Goal: Entertainment & Leisure: Browse casually

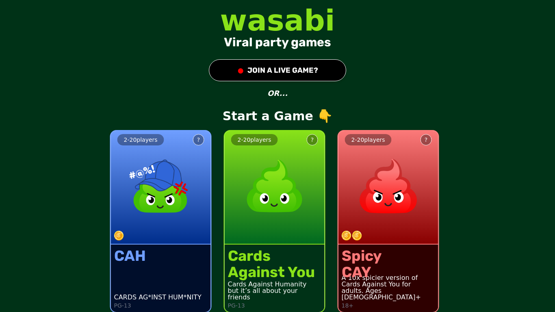
click at [300, 72] on button "● JOIN A LIVE GAME?" at bounding box center [277, 70] width 137 height 22
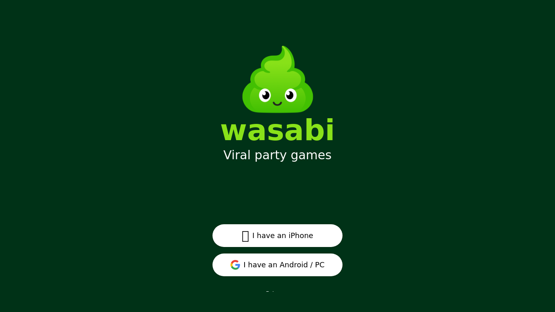
click at [272, 261] on button "I have an Android / PC" at bounding box center [278, 265] width 130 height 23
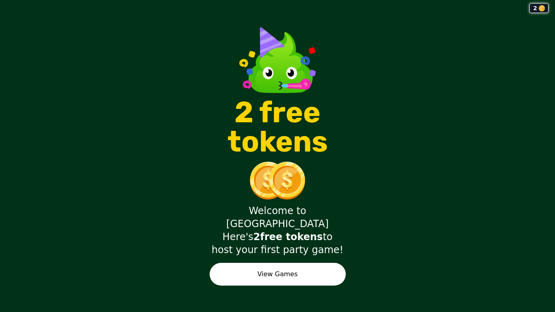
click at [309, 263] on button "View Games" at bounding box center [278, 274] width 136 height 23
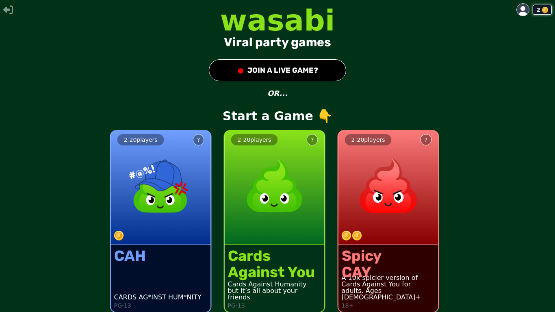
click at [262, 76] on button "● JOIN A LIVE GAME?" at bounding box center [277, 70] width 137 height 22
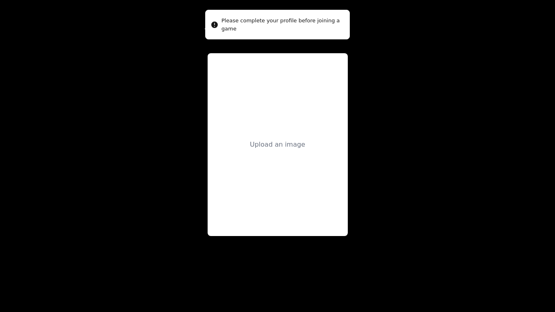
click at [281, 150] on div "Upload an image" at bounding box center [278, 144] width 140 height 183
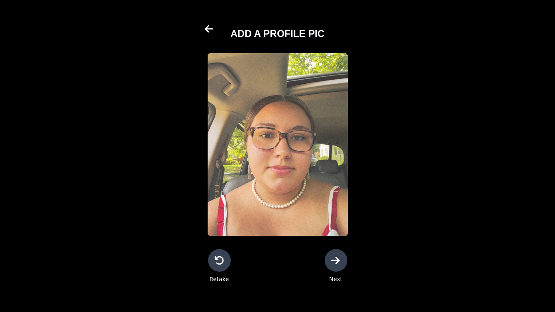
click at [336, 261] on icon at bounding box center [335, 260] width 9 height 7
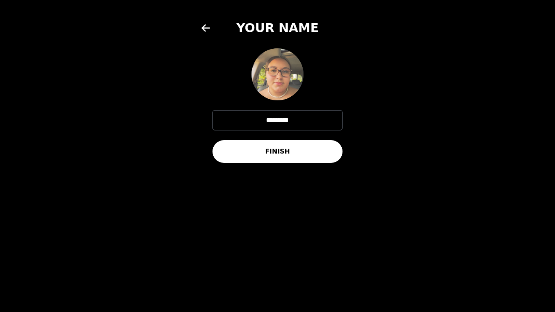
click at [284, 153] on button "FINISH" at bounding box center [278, 151] width 130 height 23
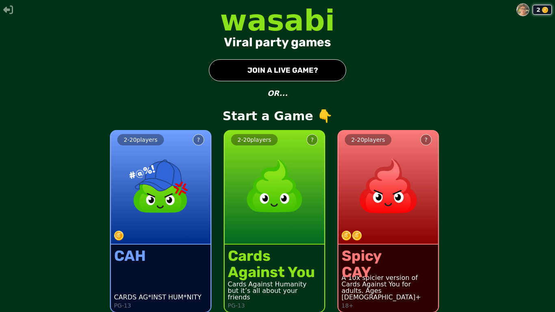
click at [518, 7] on img at bounding box center [523, 10] width 12 height 12
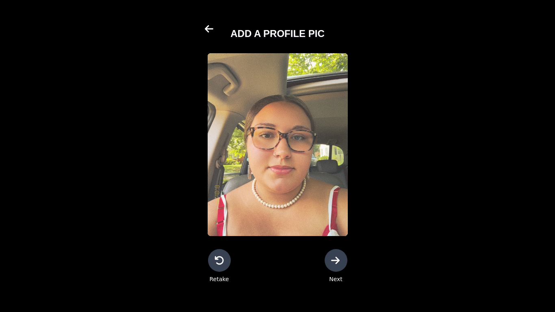
click at [333, 257] on icon at bounding box center [336, 261] width 10 height 10
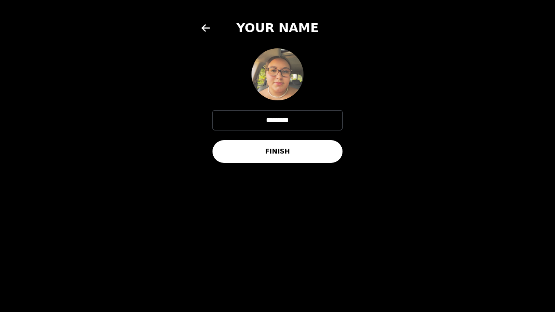
click at [298, 152] on button "FINISH" at bounding box center [278, 151] width 130 height 23
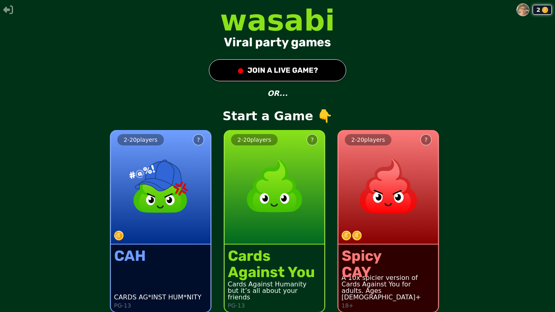
scroll to position [7, 0]
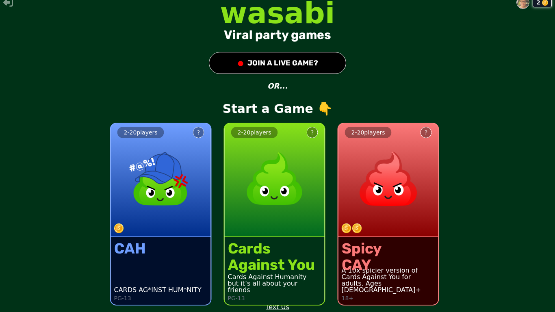
click at [517, 8] on button at bounding box center [523, 2] width 13 height 13
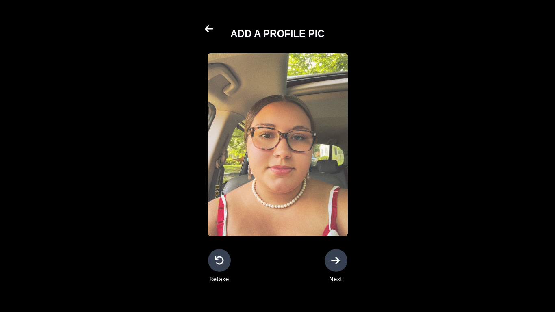
click at [322, 263] on div "Retake Next" at bounding box center [278, 266] width 152 height 34
click at [330, 264] on div at bounding box center [336, 260] width 23 height 23
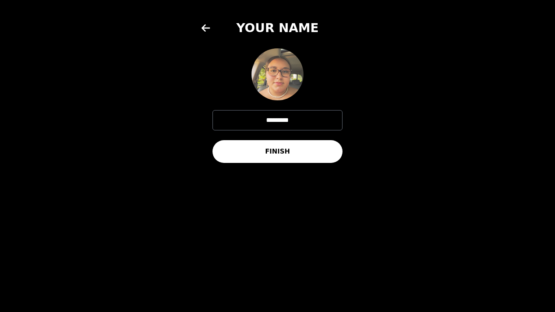
click at [298, 122] on input "*********" at bounding box center [278, 120] width 130 height 20
type input "*"
type input "**********"
click at [309, 148] on button "FINISH" at bounding box center [278, 151] width 130 height 23
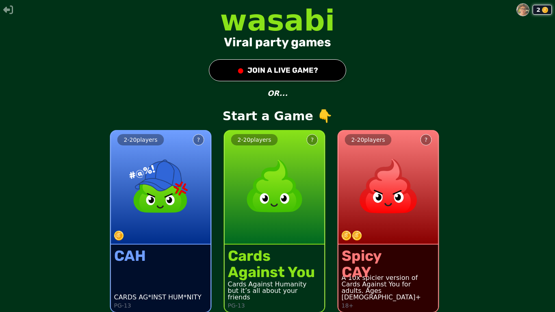
scroll to position [7, 0]
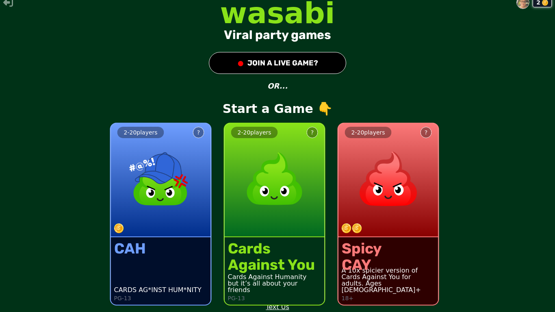
click at [135, 109] on div "2 - 20 players ? CAH CARDS AG*INST HUM*NITY PG-13" at bounding box center [161, 210] width 114 height 206
click at [259, 65] on button "● JOIN A LIVE GAME?" at bounding box center [277, 63] width 137 height 22
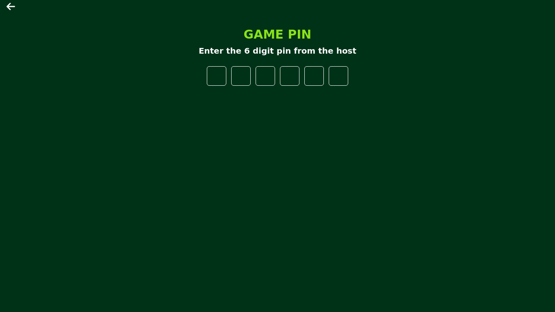
type input "*"
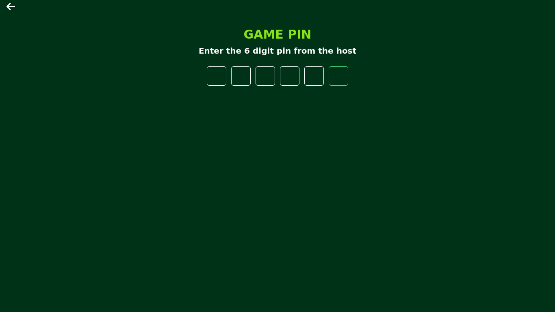
type input "*"
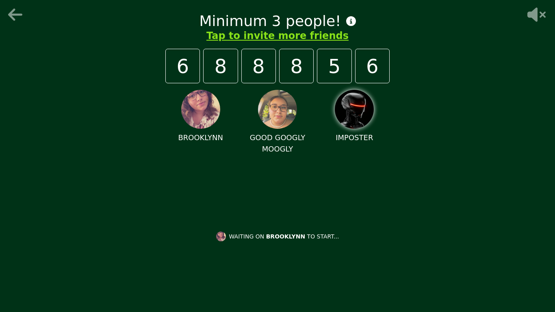
click at [274, 109] on img at bounding box center [277, 109] width 39 height 39
click at [0, 213] on div "Minimum 3 people! Tap to invite more friends 6 8 8 8 5 6 BROOKLYNN GOOD GOOGLY …" at bounding box center [277, 156] width 555 height 312
click at [535, 18] on icon at bounding box center [537, 15] width 18 height 14
click at [346, 18] on icon at bounding box center [351, 21] width 10 height 10
click at [0, 148] on div "Minimum 3 people! Tap to invite more friends 6 8 8 8 5 6 BROOKLYNN GOOD GOOGLY …" at bounding box center [277, 156] width 555 height 312
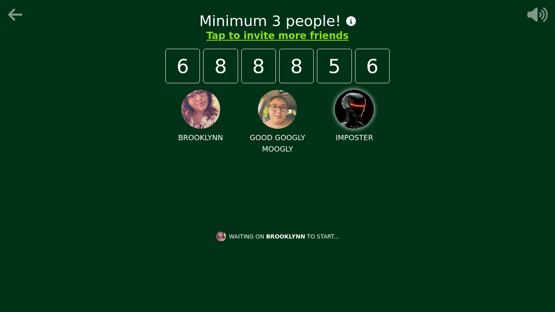
click at [0, 200] on div "Minimum 3 people! Tap to invite more friends 6 8 8 8 5 6 BROOKLYNN GOOD GOOGLY …" at bounding box center [277, 156] width 555 height 312
click at [15, 235] on div "Minimum 3 people! Tap to invite more friends 6 8 8 8 5 6 BROOKLYNN GOOD GOOGLY …" at bounding box center [277, 156] width 555 height 312
click at [0, 180] on div "Minimum 3 people! Tap to invite more friends 6 8 8 8 5 6 BROOKLYNN GOOD GOOGLY …" at bounding box center [277, 156] width 555 height 312
click at [0, 184] on div "Minimum 3 people! Tap to invite more friends 6 8 8 8 5 6 BROOKLYNN GOOD GOOGLY …" at bounding box center [277, 156] width 555 height 312
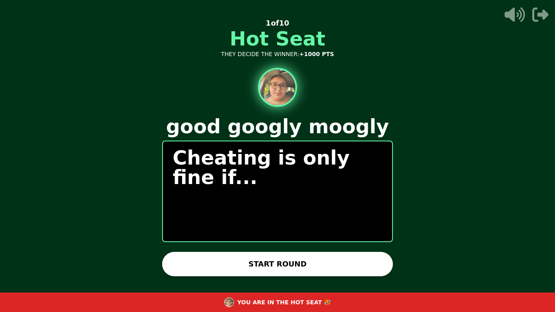
click at [261, 255] on button "START ROUND" at bounding box center [277, 264] width 231 height 24
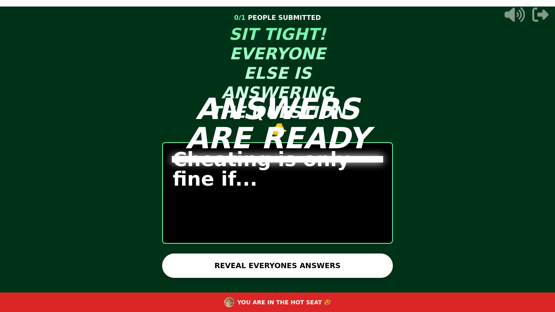
click at [234, 269] on button "REVEAL EVERYONES ANSWERS" at bounding box center [277, 266] width 231 height 24
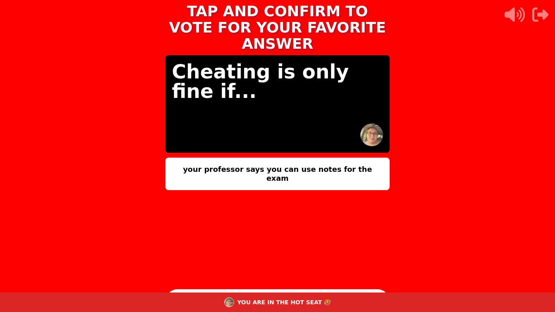
click at [533, 18] on icon "button" at bounding box center [541, 15] width 16 height 14
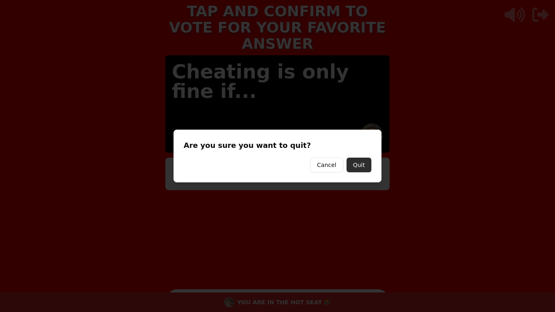
click at [349, 169] on button "Quit" at bounding box center [359, 165] width 25 height 15
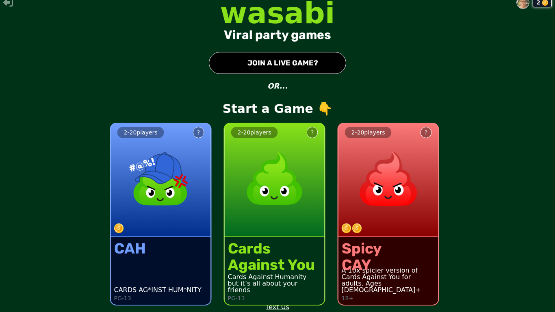
scroll to position [7, 0]
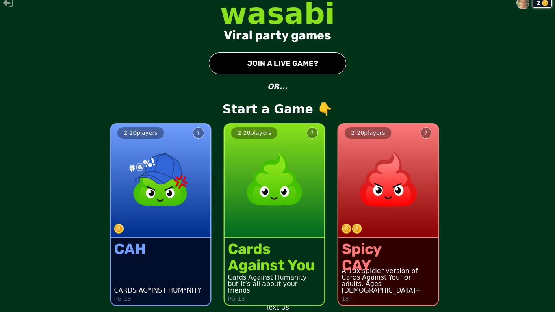
click at [224, 67] on button "● JOIN A LIVE GAME?" at bounding box center [277, 63] width 137 height 22
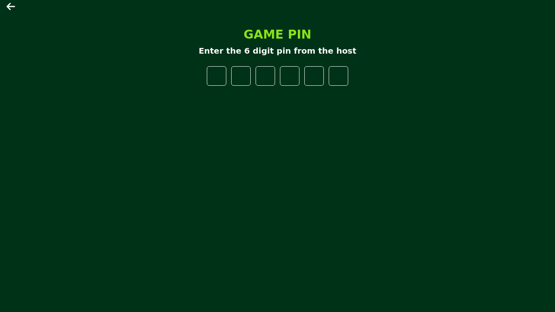
type input "*"
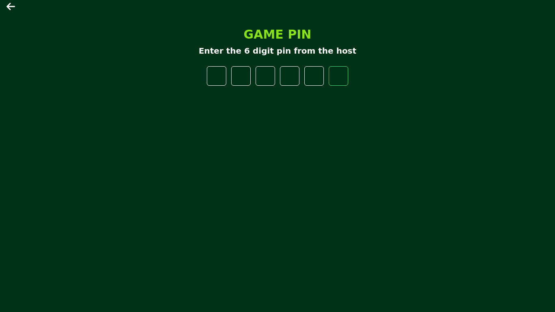
type input "*"
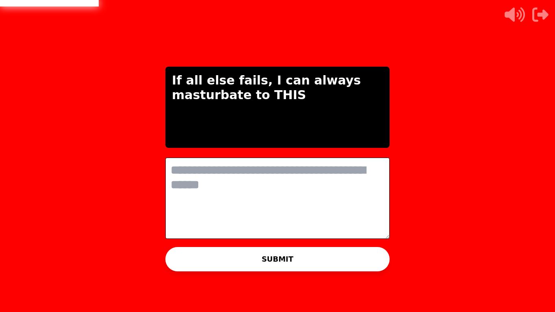
click at [273, 219] on textarea at bounding box center [277, 198] width 224 height 81
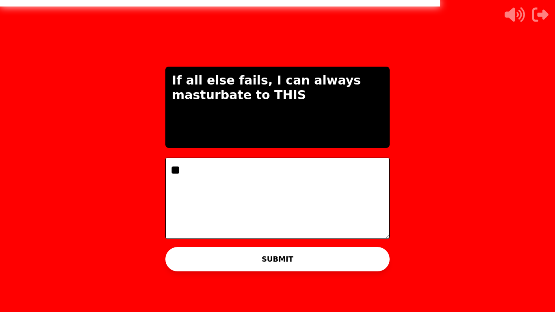
type textarea "*"
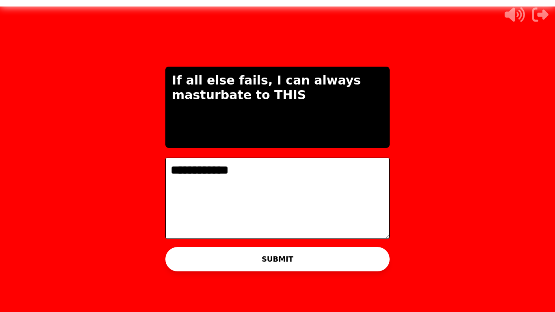
type textarea "**********"
click at [248, 256] on button "SUBMIT" at bounding box center [277, 259] width 224 height 24
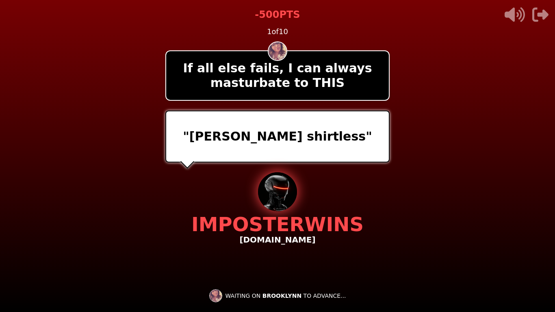
click at [540, 16] on icon "button" at bounding box center [541, 15] width 16 height 14
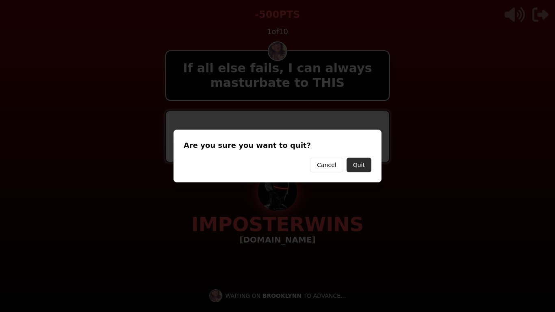
click at [358, 170] on button "Quit" at bounding box center [359, 165] width 25 height 15
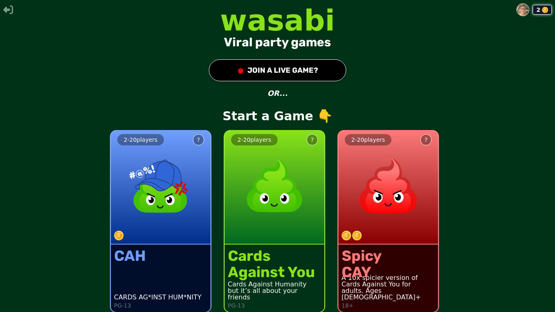
scroll to position [7, 0]
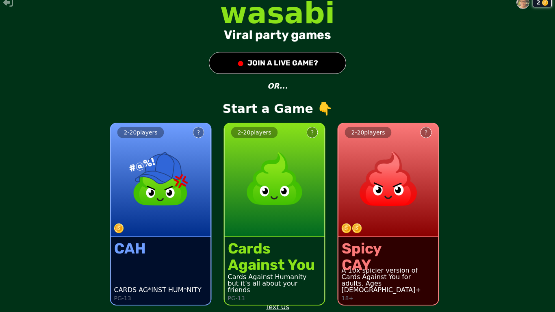
click at [311, 60] on button "● JOIN A LIVE GAME?" at bounding box center [277, 63] width 137 height 22
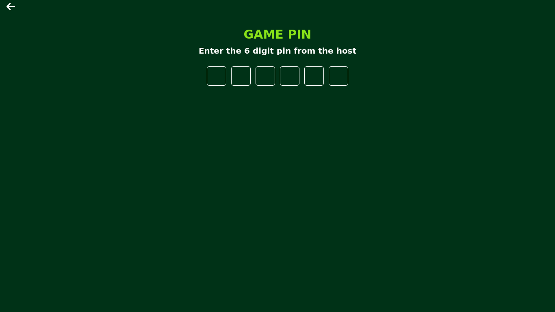
type input "*"
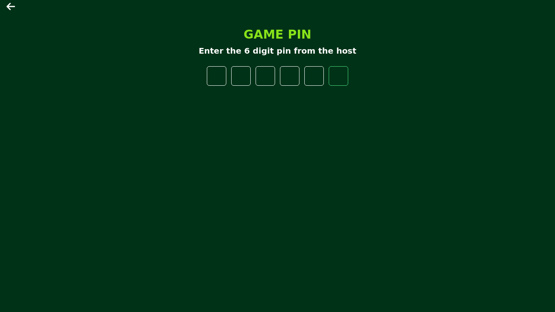
type input "*"
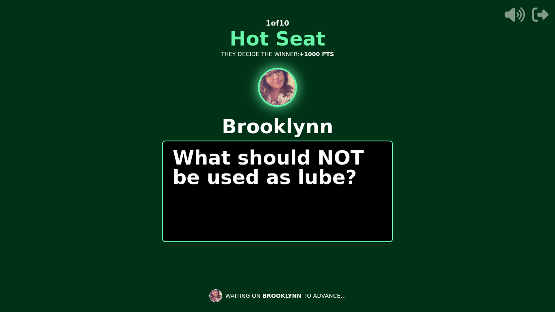
click at [543, 17] on icon "button" at bounding box center [541, 15] width 16 height 14
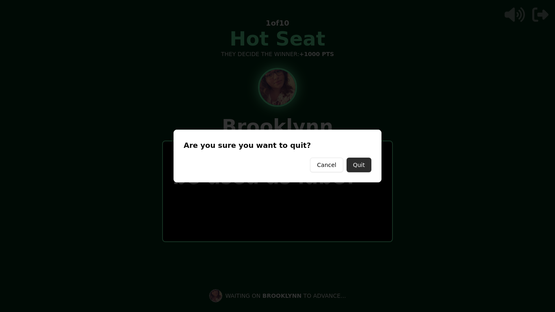
click at [356, 169] on button "Quit" at bounding box center [359, 165] width 25 height 15
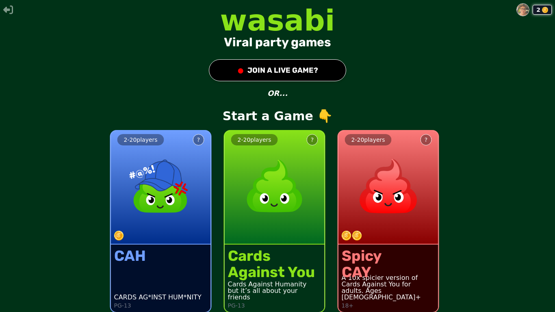
click at [244, 66] on button "● JOIN A LIVE GAME?" at bounding box center [277, 70] width 137 height 22
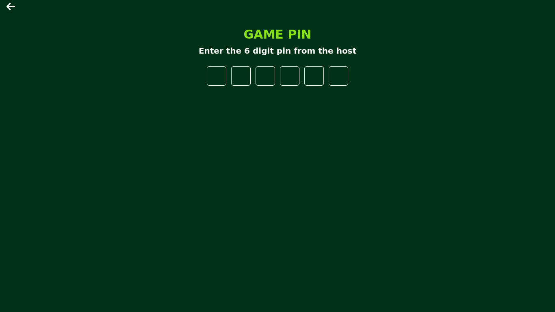
type input "*"
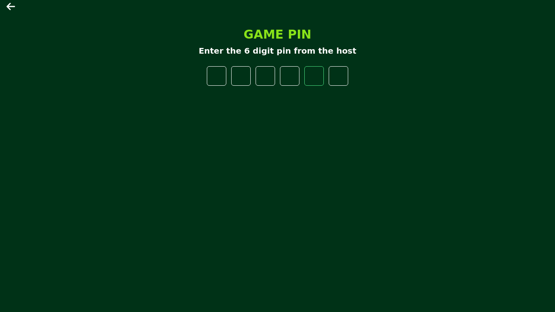
type input "*"
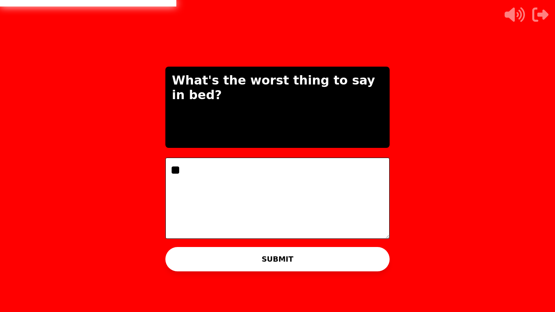
type textarea "*"
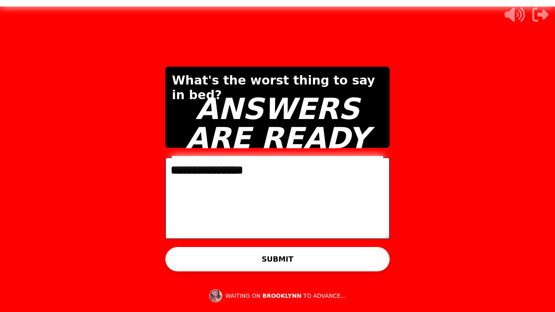
type textarea "**********"
click at [126, 179] on video at bounding box center [277, 156] width 555 height 312
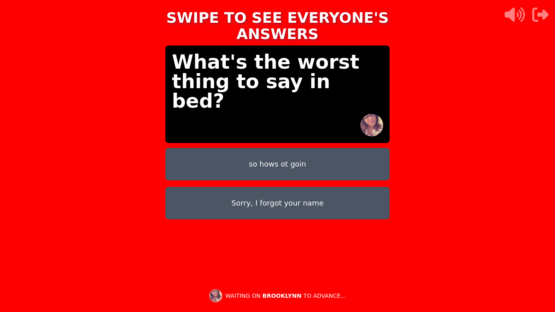
click at [65, 272] on div "SWIPE TO SEE EVERYONE'S ANSWERS What's the worst thing to say in bed? so hows o…" at bounding box center [277, 156] width 555 height 312
click at [542, 15] on icon "button" at bounding box center [541, 15] width 16 height 14
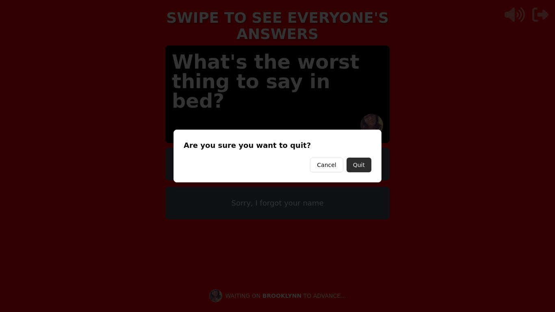
click at [369, 164] on button "Quit" at bounding box center [359, 165] width 25 height 15
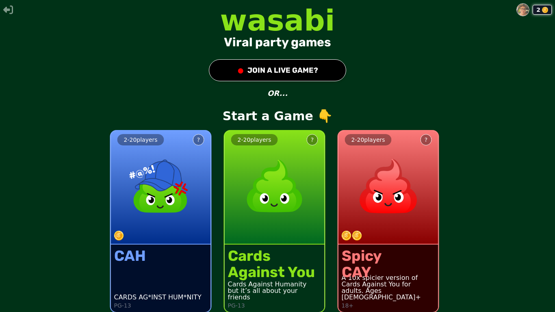
scroll to position [7, 0]
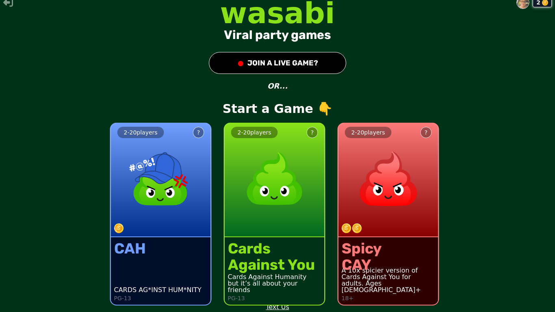
click at [520, 4] on img at bounding box center [523, 2] width 12 height 12
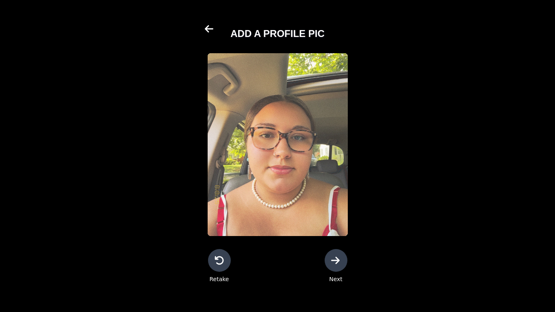
click at [209, 28] on icon at bounding box center [210, 29] width 10 height 10
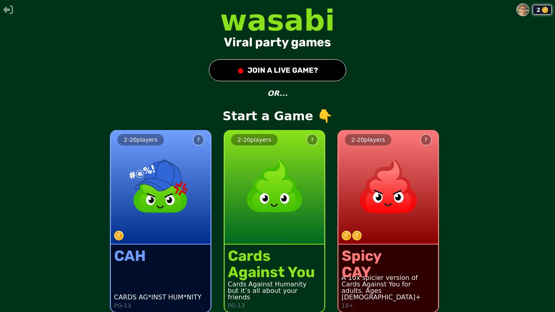
click at [281, 71] on button "● JOIN A LIVE GAME?" at bounding box center [277, 70] width 137 height 22
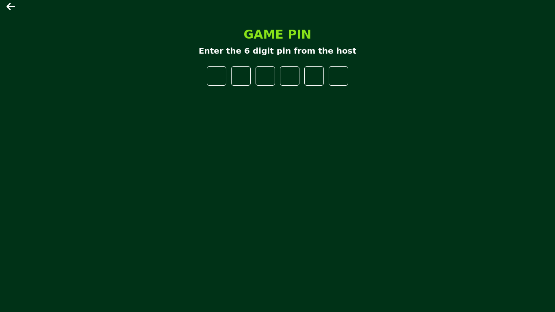
click at [222, 78] on input "number" at bounding box center [217, 76] width 20 height 20
click at [221, 70] on input "*" at bounding box center [217, 76] width 20 height 20
click at [221, 71] on input "*" at bounding box center [217, 76] width 20 height 20
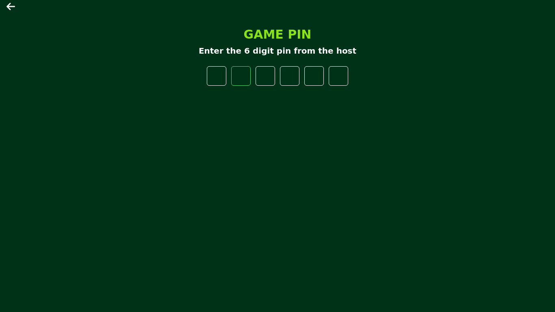
click at [221, 71] on input "*" at bounding box center [217, 76] width 20 height 20
drag, startPoint x: 221, startPoint y: 71, endPoint x: 222, endPoint y: 78, distance: 7.0
click at [222, 78] on input "*" at bounding box center [217, 76] width 20 height 20
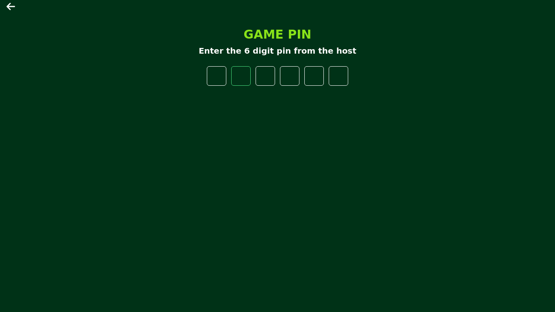
click at [223, 73] on input "*" at bounding box center [217, 76] width 20 height 20
type input "*"
click at [223, 73] on input "*" at bounding box center [217, 76] width 20 height 20
type input "*"
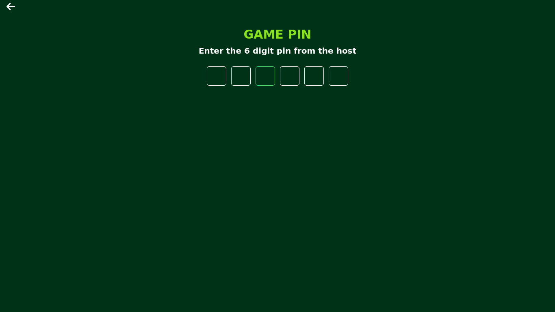
type input "*"
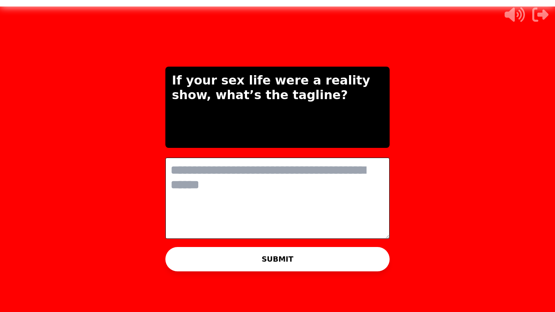
click at [547, 13] on icon "button" at bounding box center [541, 15] width 16 height 14
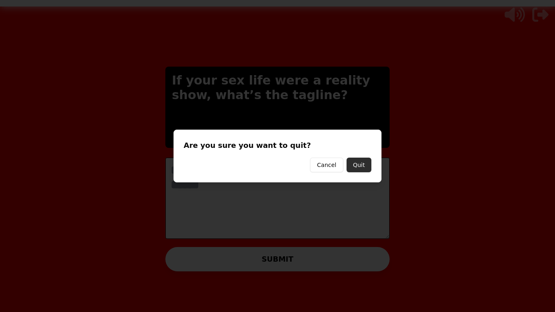
click at [361, 170] on button "Quit" at bounding box center [359, 165] width 25 height 15
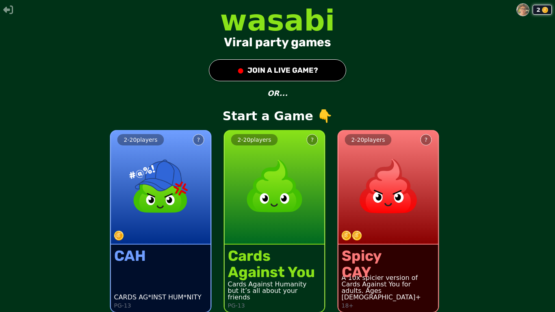
click at [387, 204] on img at bounding box center [389, 186] width 72 height 72
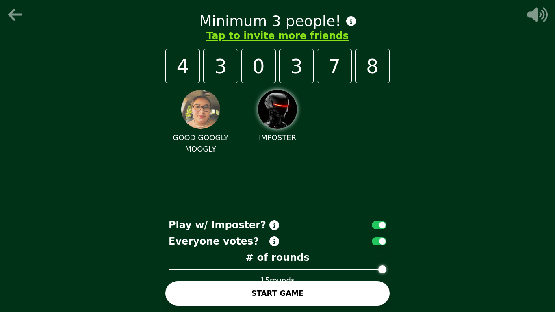
click at [387, 274] on span at bounding box center [382, 269] width 8 height 8
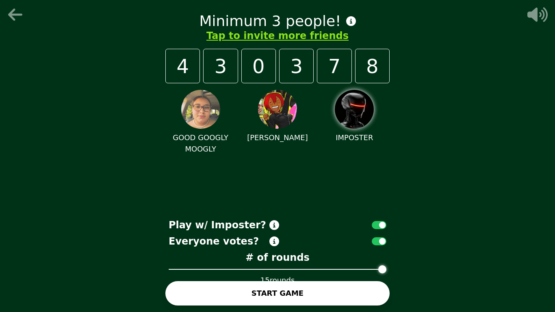
click at [370, 297] on button "START GAME" at bounding box center [277, 293] width 224 height 24
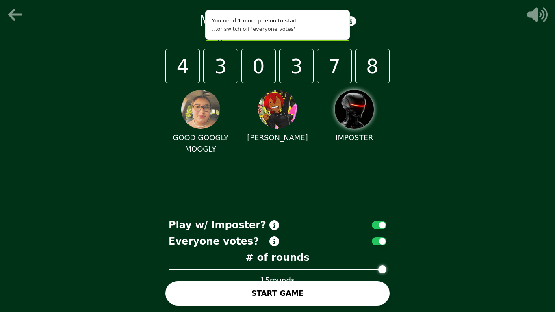
click at [354, 292] on button "START GAME" at bounding box center [277, 293] width 224 height 24
click at [382, 243] on button "button" at bounding box center [379, 241] width 15 height 8
click at [363, 295] on button "START GAME" at bounding box center [277, 293] width 224 height 24
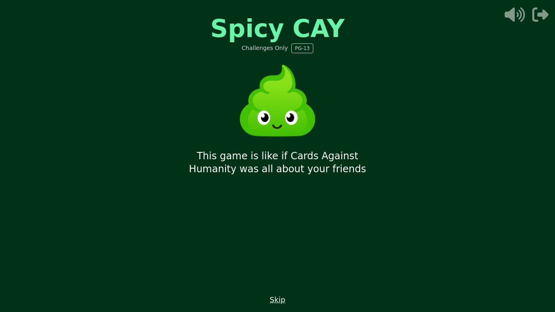
click at [276, 300] on button "Skip" at bounding box center [277, 299] width 15 height 11
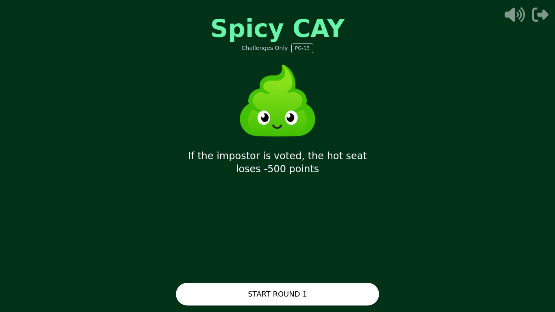
click at [276, 300] on button "START ROUND 1" at bounding box center [277, 294] width 203 height 23
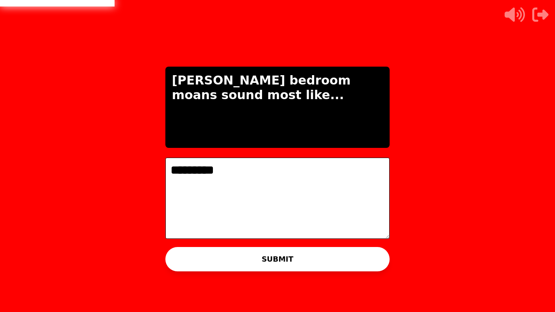
type textarea "*********"
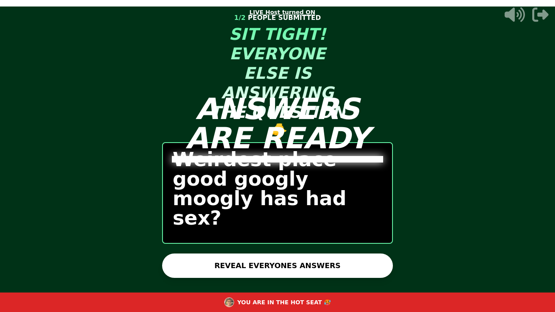
click at [344, 263] on button "REVEAL EVERYONES ANSWERS" at bounding box center [277, 266] width 231 height 24
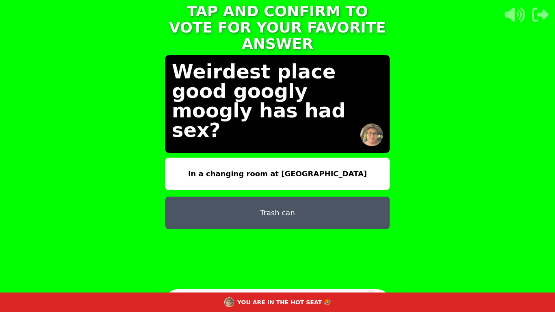
click at [252, 207] on button "Trash can" at bounding box center [277, 213] width 224 height 33
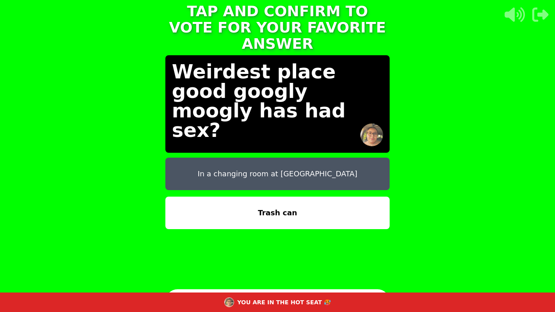
scroll to position [7, 0]
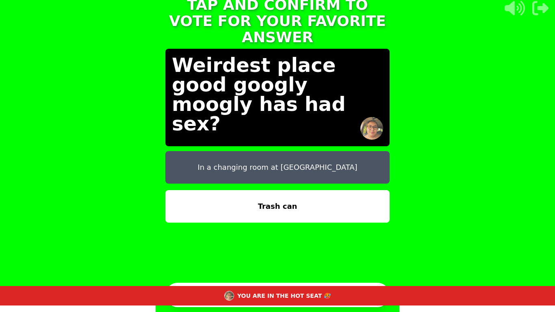
click at [259, 284] on button "CONTINUE" at bounding box center [277, 295] width 224 height 24
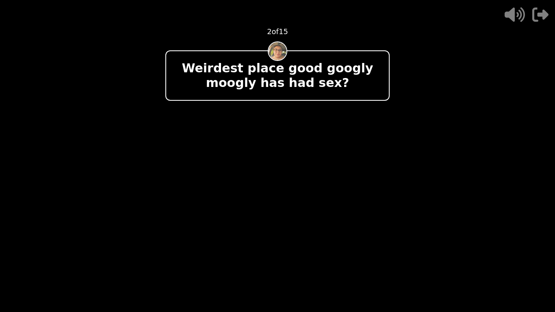
scroll to position [0, 0]
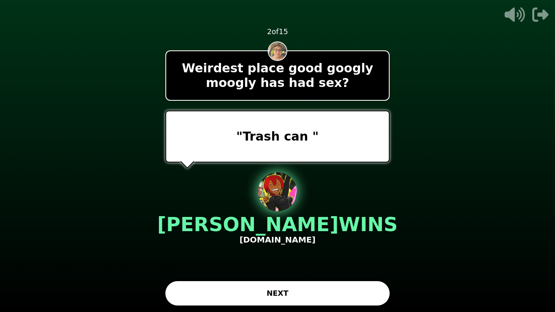
click at [261, 291] on button "NEXT" at bounding box center [277, 293] width 224 height 24
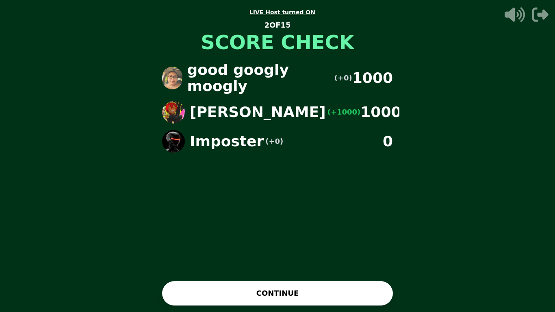
click at [377, 303] on button "CONTINUE" at bounding box center [277, 293] width 231 height 24
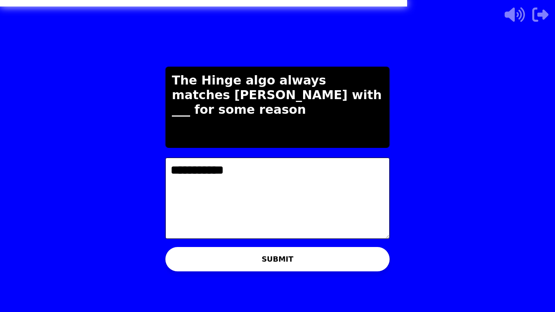
type textarea "**********"
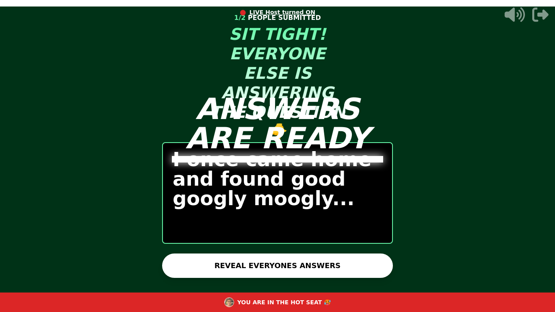
click at [350, 264] on button "REVEAL EVERYONES ANSWERS" at bounding box center [277, 266] width 231 height 24
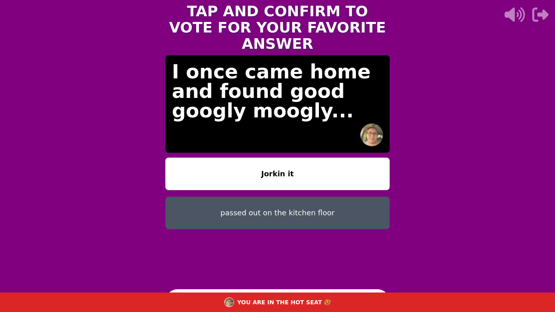
click at [336, 198] on button "passed out on the kitchen floor" at bounding box center [277, 213] width 224 height 33
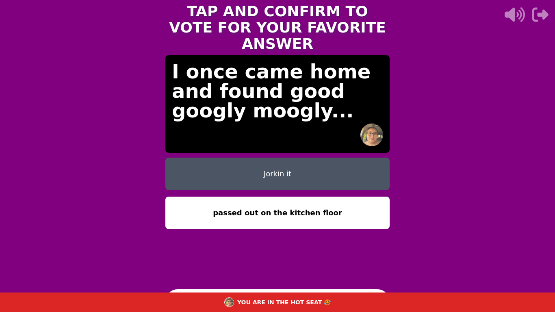
click at [311, 290] on button "CONTINUE" at bounding box center [277, 301] width 224 height 24
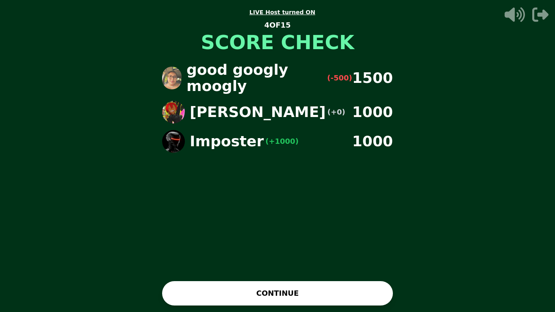
click at [311, 290] on button "CONTINUE" at bounding box center [277, 293] width 231 height 24
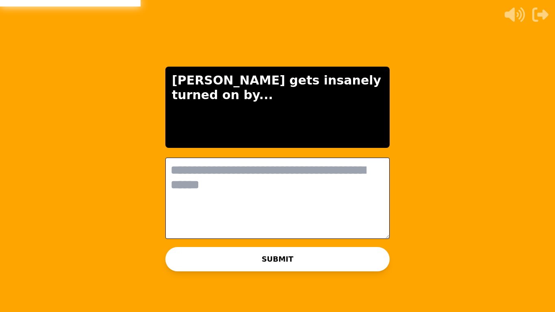
click at [334, 188] on textarea at bounding box center [277, 198] width 224 height 81
type textarea "*"
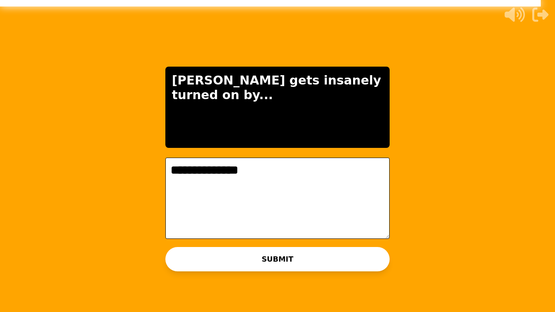
type textarea "**********"
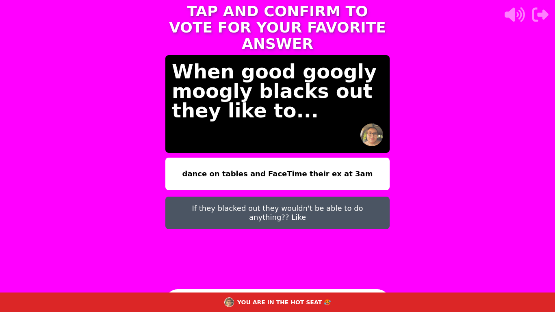
click at [349, 161] on button "dance on tables and FaceTime their ex at 3am" at bounding box center [277, 174] width 224 height 33
click at [307, 289] on div "TAP AND CONFIRM TO VOTE FOR YOUR FAVORITE ANSWER When good googly moogly blacks…" at bounding box center [278, 155] width 244 height 325
click at [307, 291] on button "CONTINUE" at bounding box center [277, 301] width 224 height 24
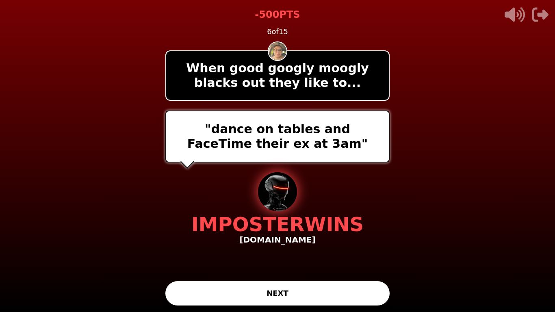
click at [544, 15] on icon "button" at bounding box center [541, 15] width 16 height 14
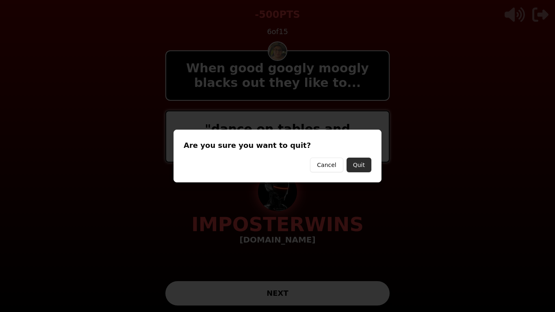
click at [365, 165] on button "Quit" at bounding box center [359, 165] width 25 height 15
